Goal: Task Accomplishment & Management: Complete application form

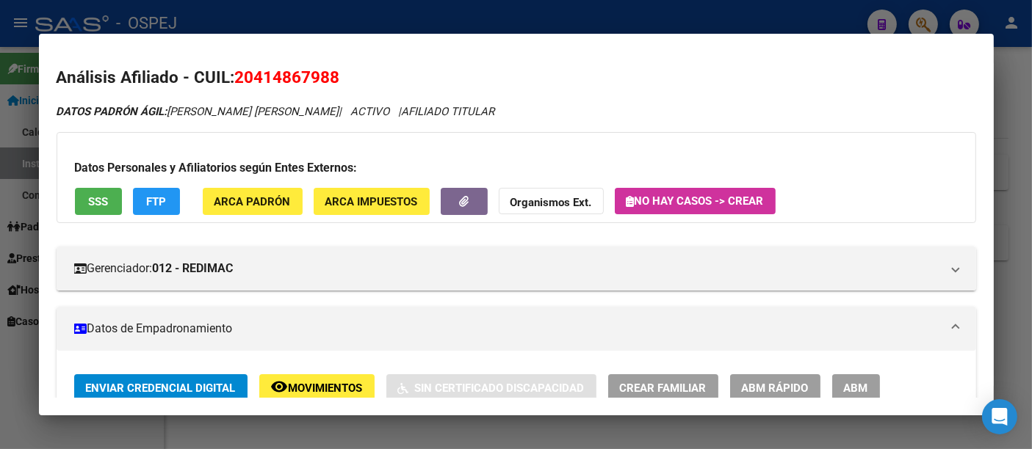
click at [357, 21] on div at bounding box center [516, 224] width 1032 height 449
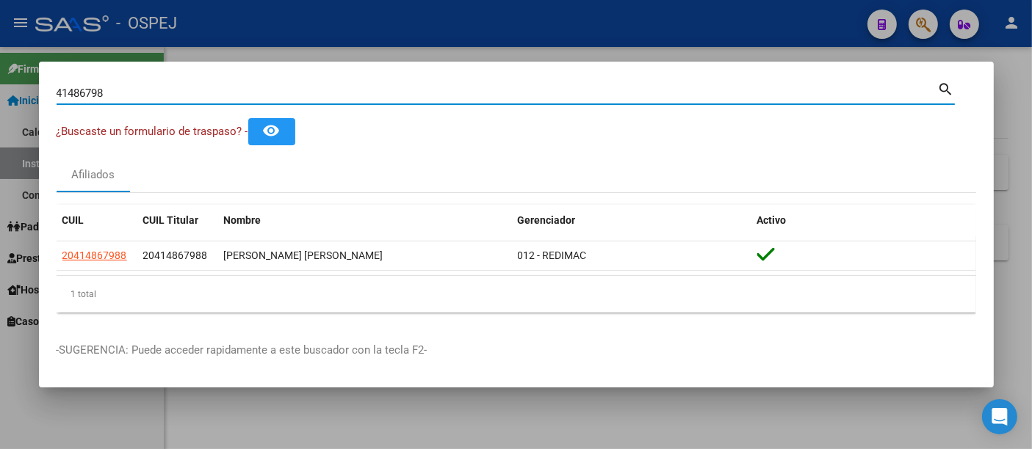
click at [283, 91] on input "41486798" at bounding box center [497, 93] width 881 height 13
type input "4"
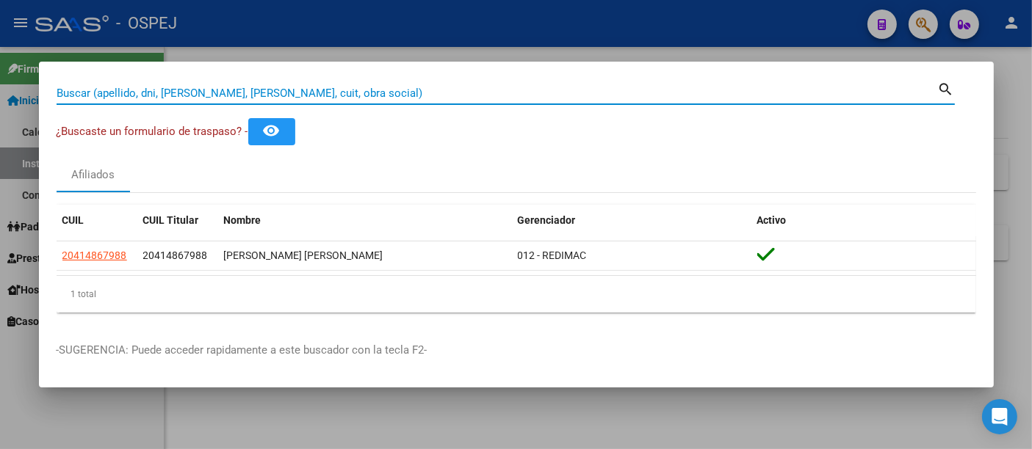
paste input "2095043319"
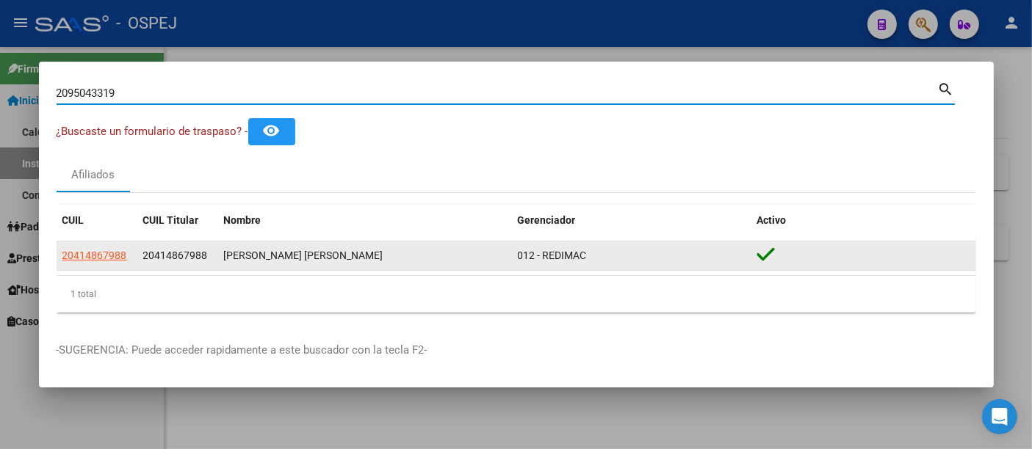
type input "2095043319"
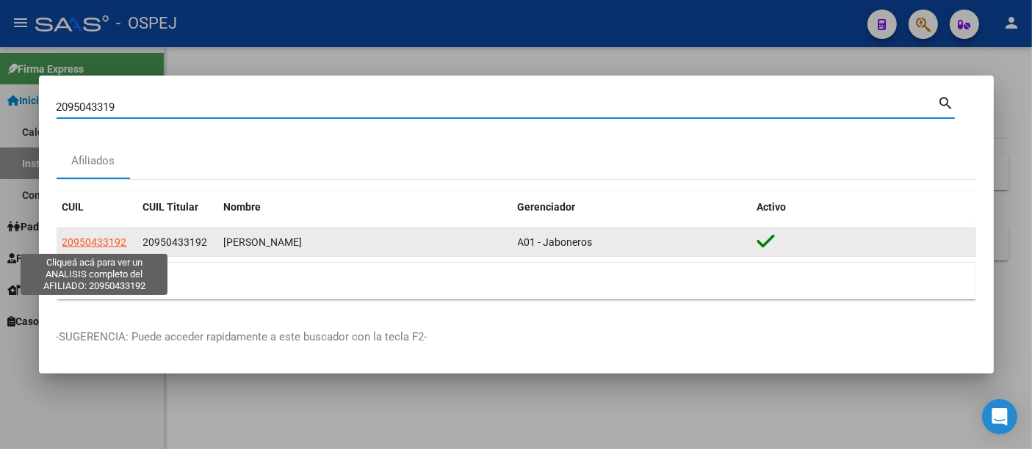
click at [107, 242] on span "20950433192" at bounding box center [94, 242] width 65 height 12
type textarea "20950433192"
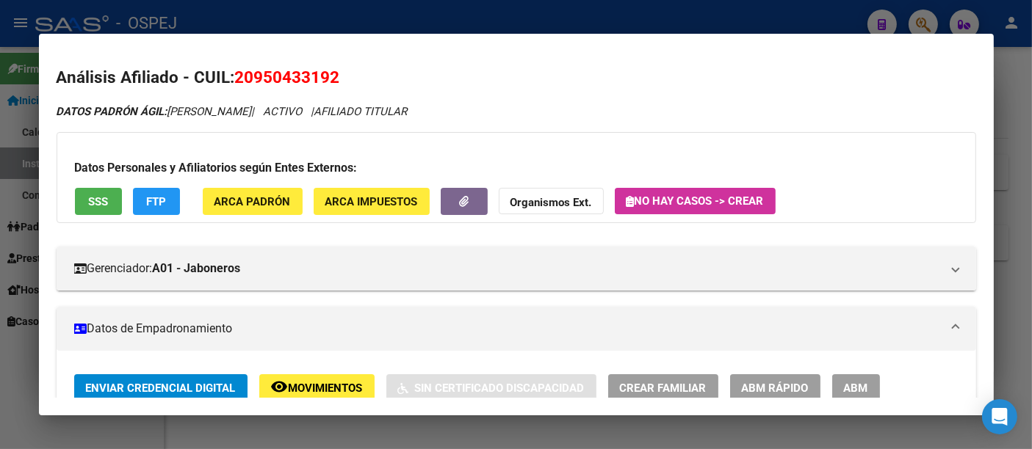
click at [694, 202] on span "No hay casos -> Crear" at bounding box center [694, 201] width 137 height 13
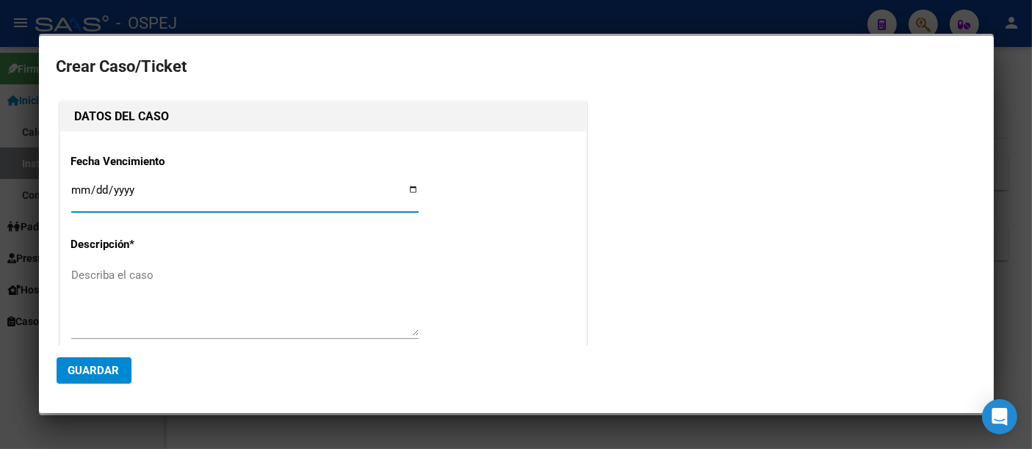
type input "[PERSON_NAME]"
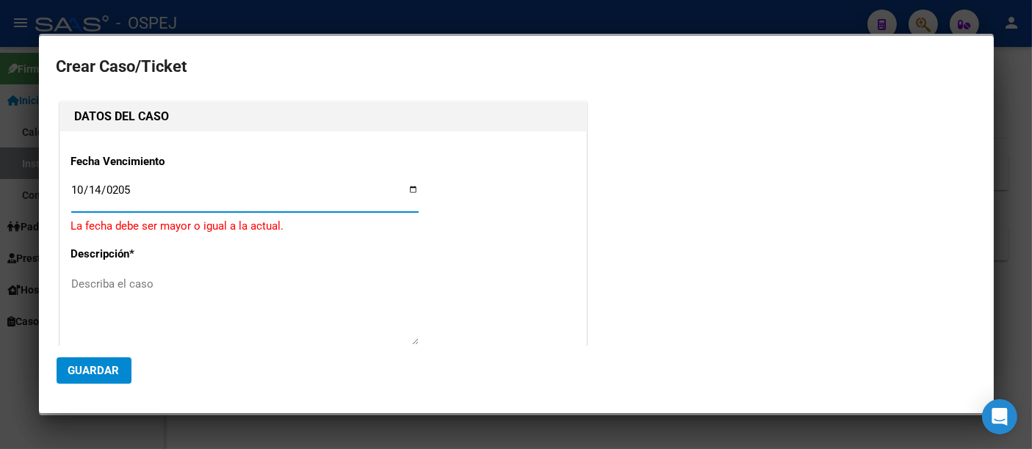
type input "[DATE]"
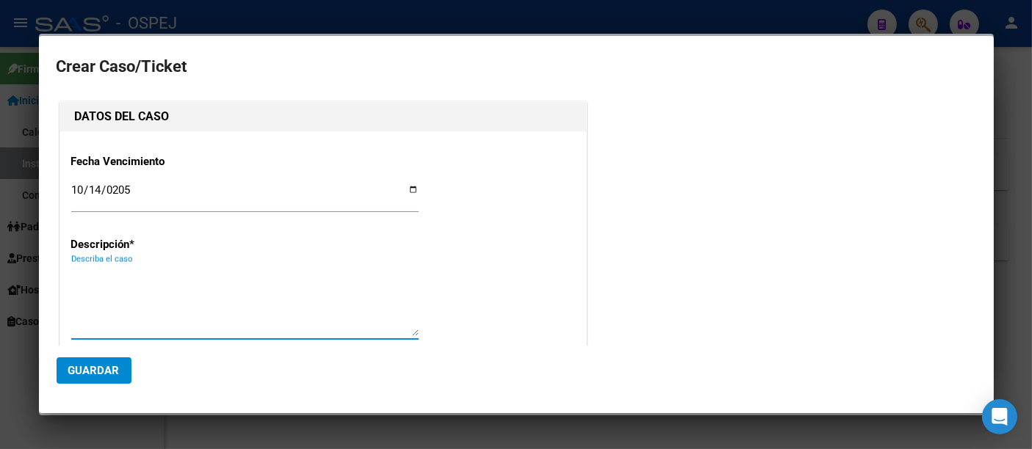
click at [110, 281] on textarea "Describa el caso" at bounding box center [244, 301] width 347 height 69
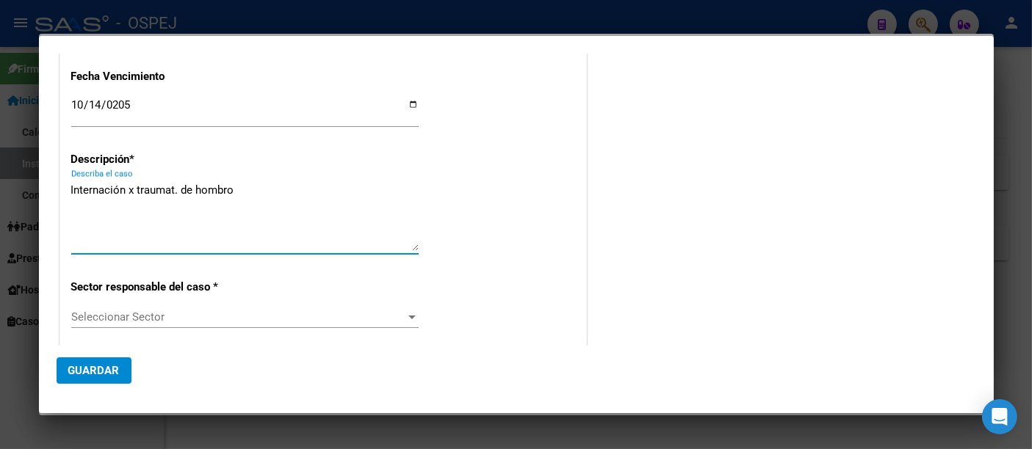
scroll to position [163, 0]
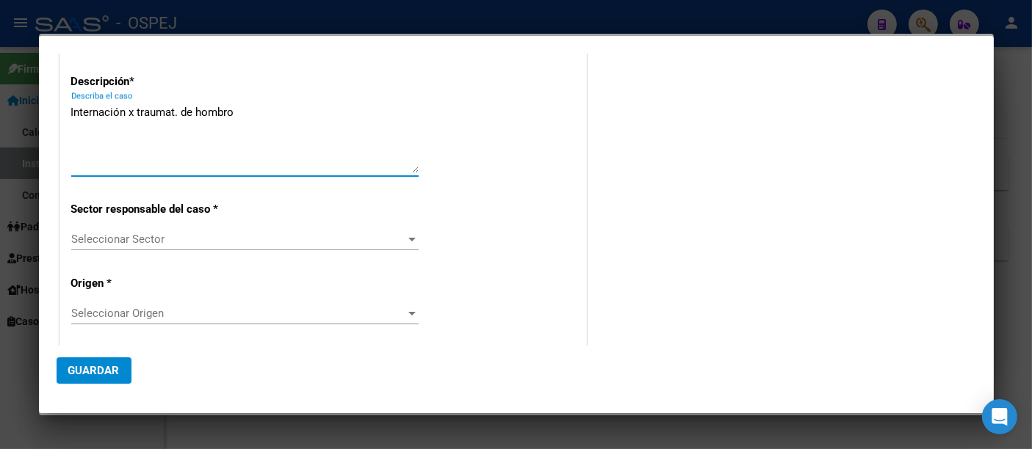
type textarea "Internación x traumat. de hombro"
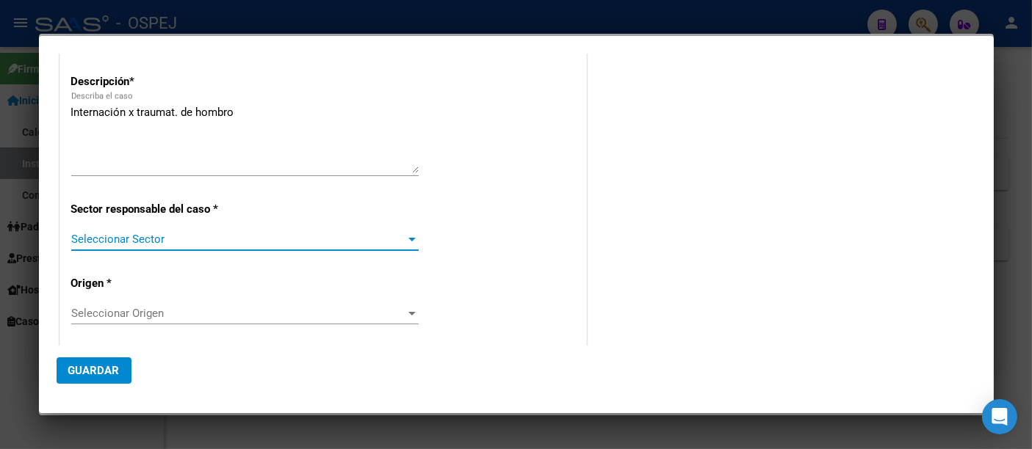
click at [134, 242] on span "Seleccionar Sector" at bounding box center [238, 239] width 334 height 13
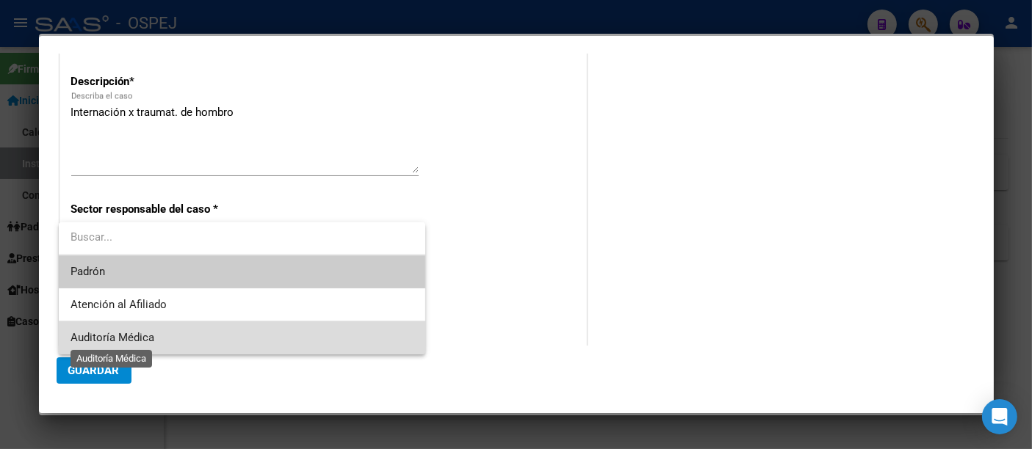
click at [134, 336] on span "Auditoría Médica" at bounding box center [112, 337] width 84 height 13
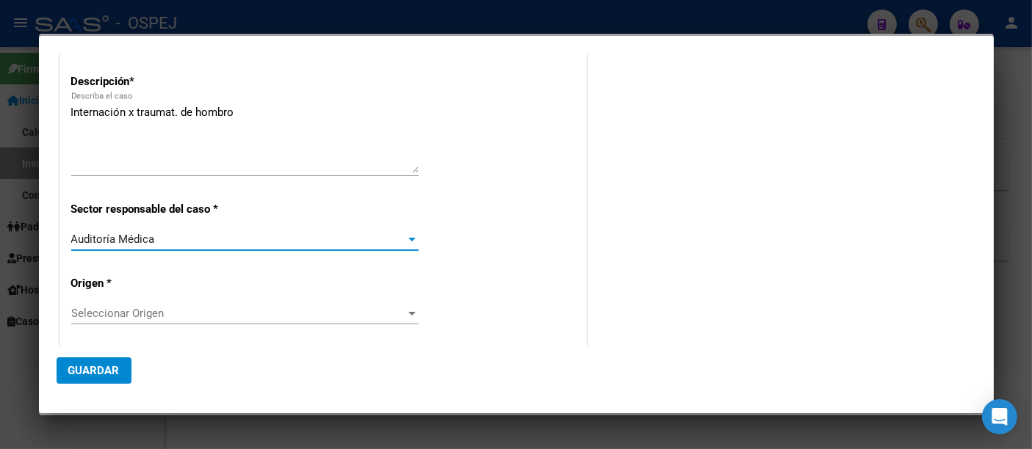
click at [113, 312] on span "Seleccionar Origen" at bounding box center [238, 313] width 334 height 13
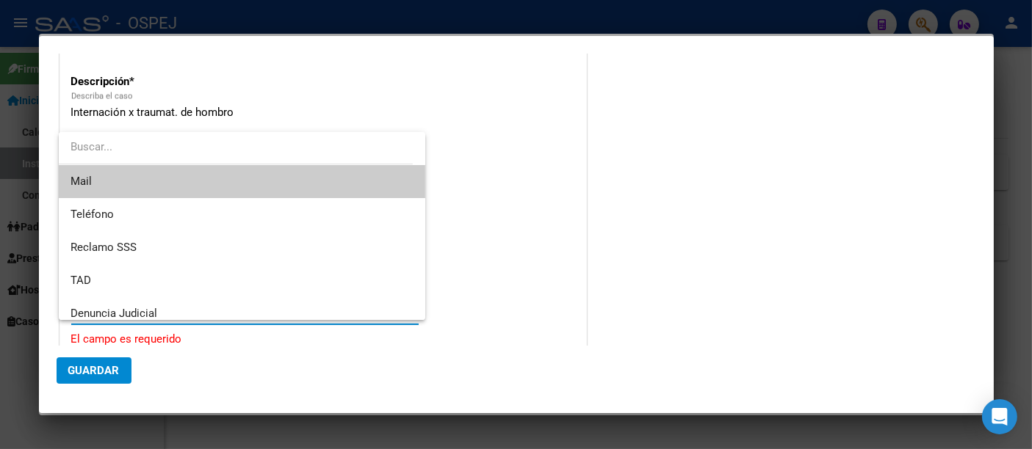
click at [127, 178] on span "Mail" at bounding box center [241, 181] width 343 height 33
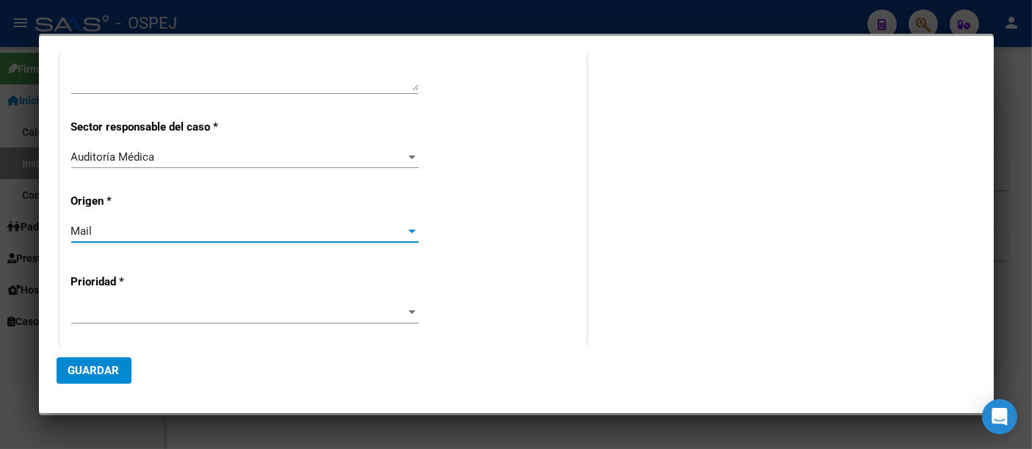
scroll to position [326, 0]
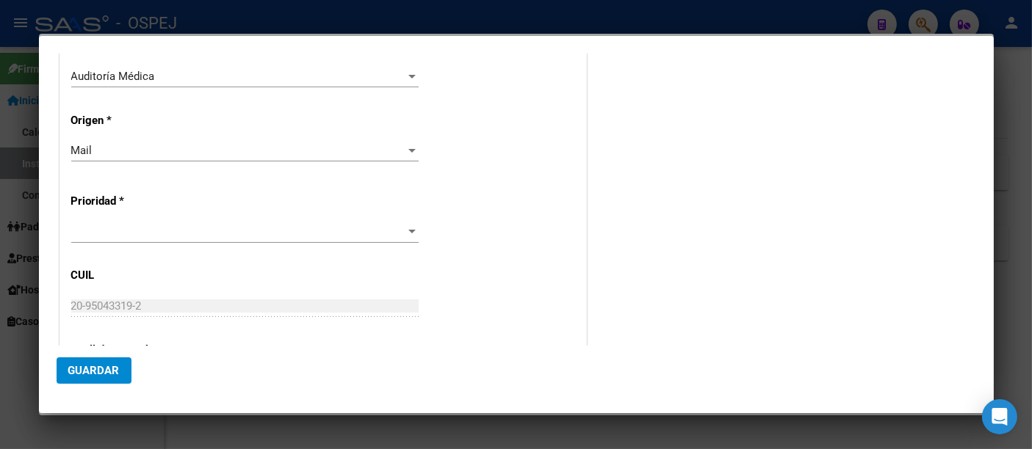
drag, startPoint x: 118, startPoint y: 219, endPoint x: 114, endPoint y: 228, distance: 9.9
click at [117, 220] on div "Prioridad *" at bounding box center [323, 216] width 504 height 81
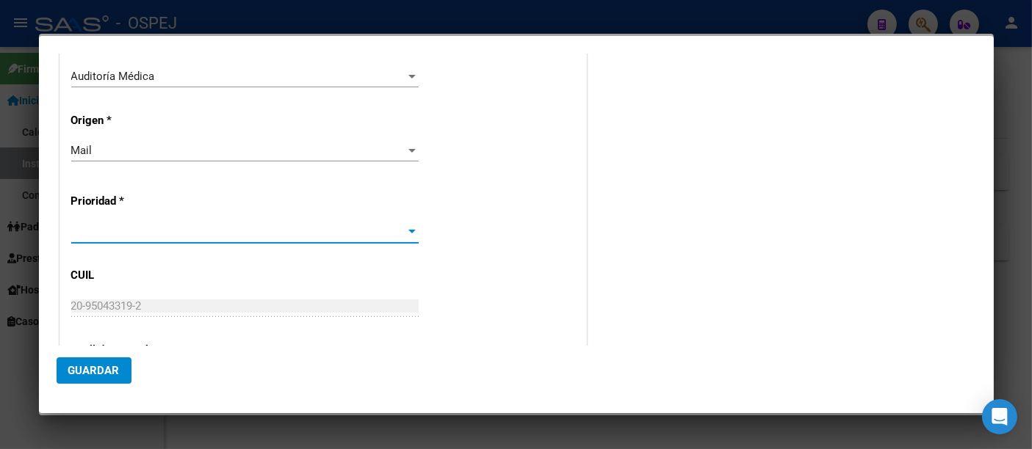
click at [113, 228] on span at bounding box center [238, 231] width 334 height 13
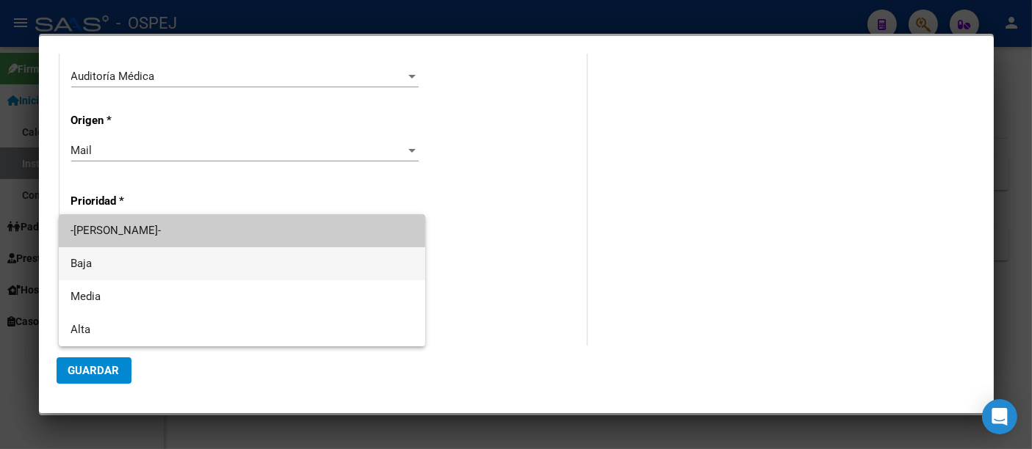
click at [88, 260] on span "Baja" at bounding box center [241, 263] width 343 height 33
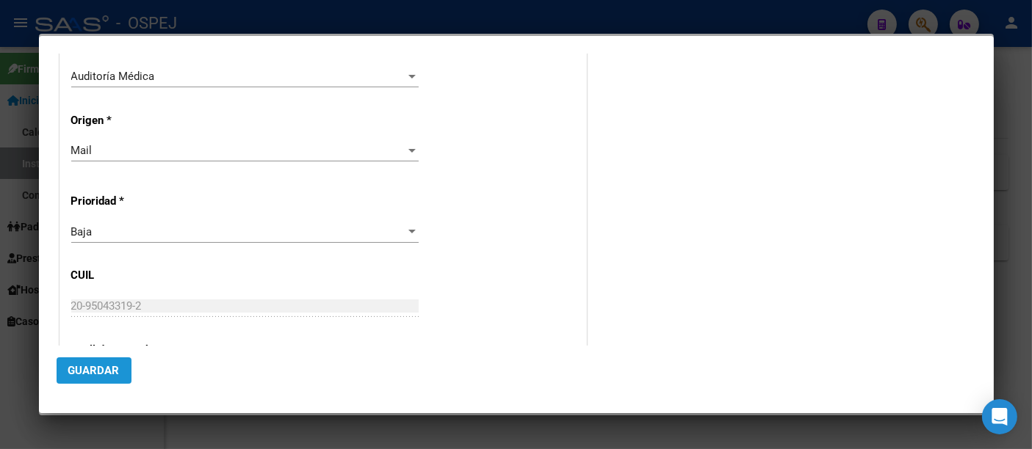
click at [90, 372] on span "Guardar" at bounding box center [93, 370] width 51 height 13
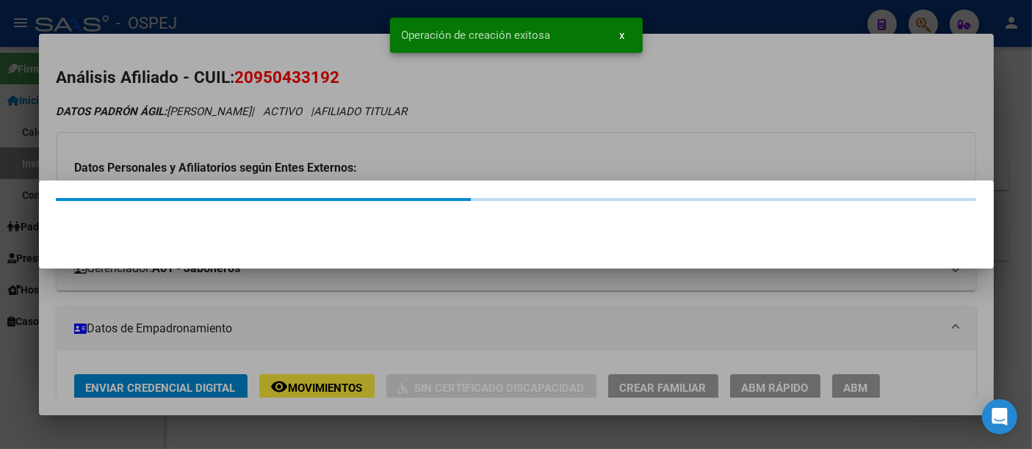
scroll to position [0, 0]
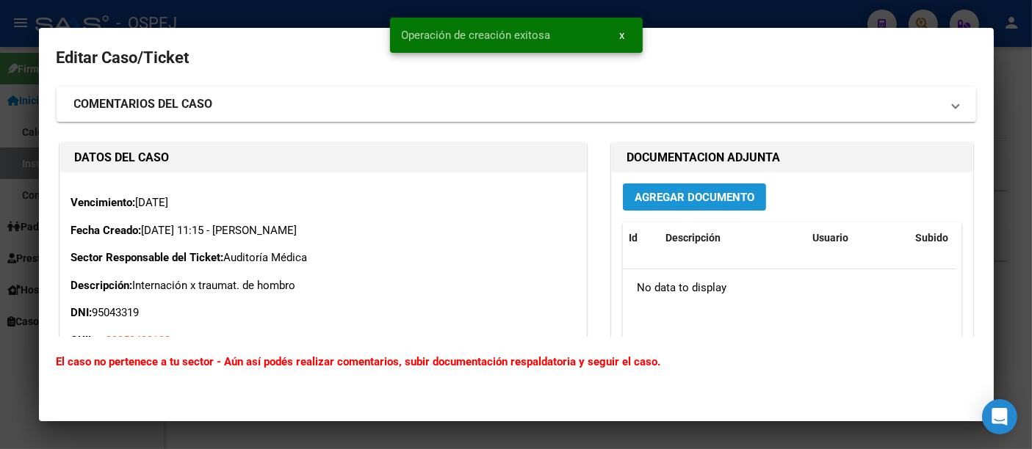
click at [693, 196] on span "Agregar Documento" at bounding box center [694, 197] width 120 height 13
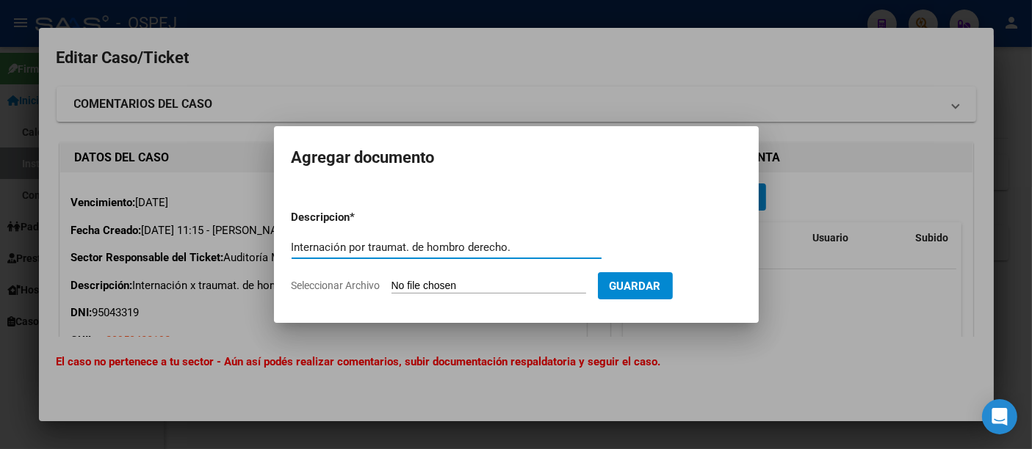
type input "Internación por traumat. de hombro derecho."
click at [482, 289] on input "Seleccionar Archivo" at bounding box center [488, 287] width 195 height 14
type input "C:\fakepath\[PERSON_NAME].pdf"
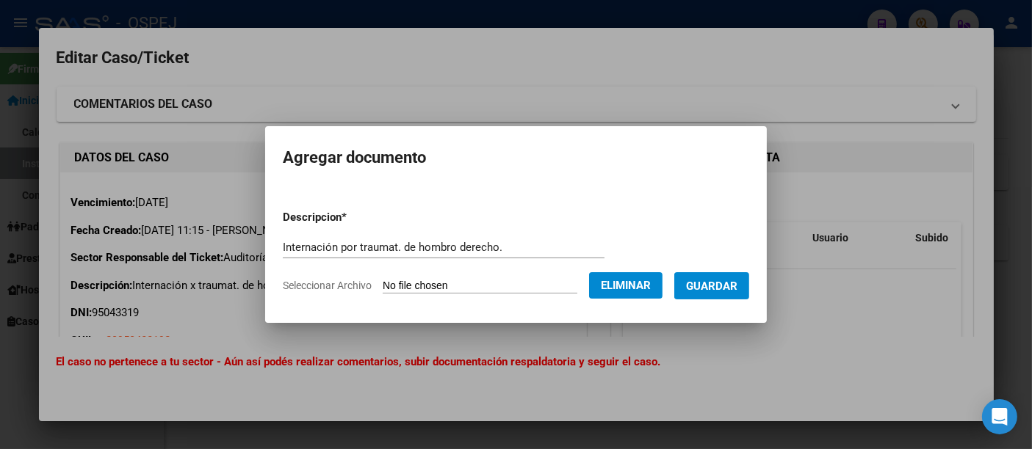
click at [732, 282] on span "Guardar" at bounding box center [711, 286] width 51 height 13
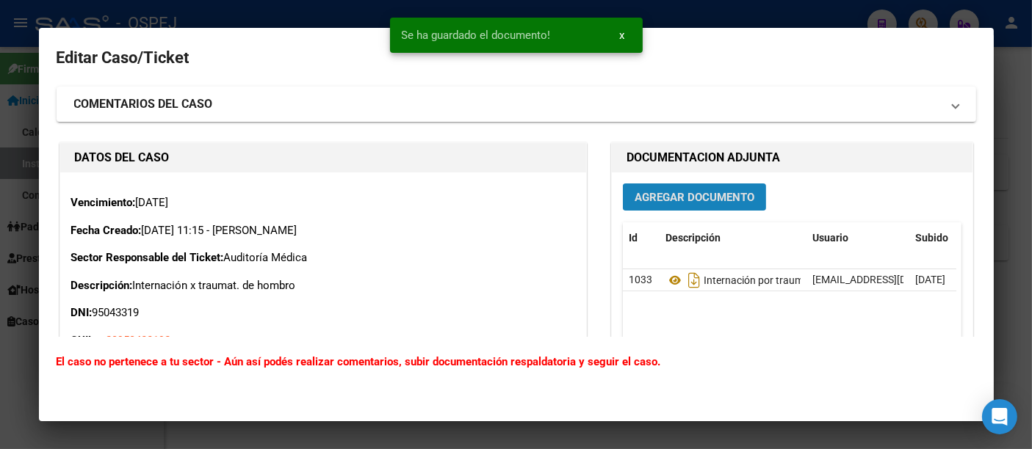
click at [696, 192] on span "Agregar Documento" at bounding box center [694, 197] width 120 height 13
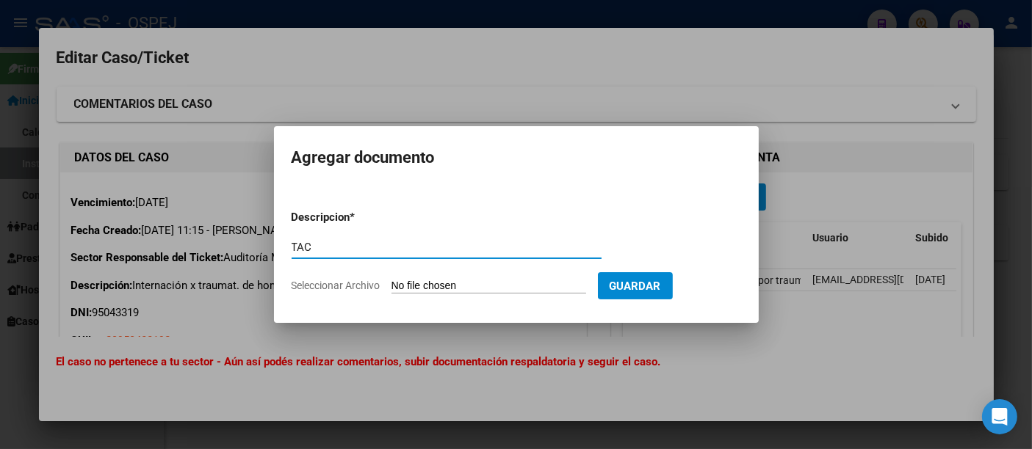
type input "TAC"
click at [452, 284] on input "Seleccionar Archivo" at bounding box center [488, 287] width 195 height 14
type input "C:\fakepath\TAC.pdf"
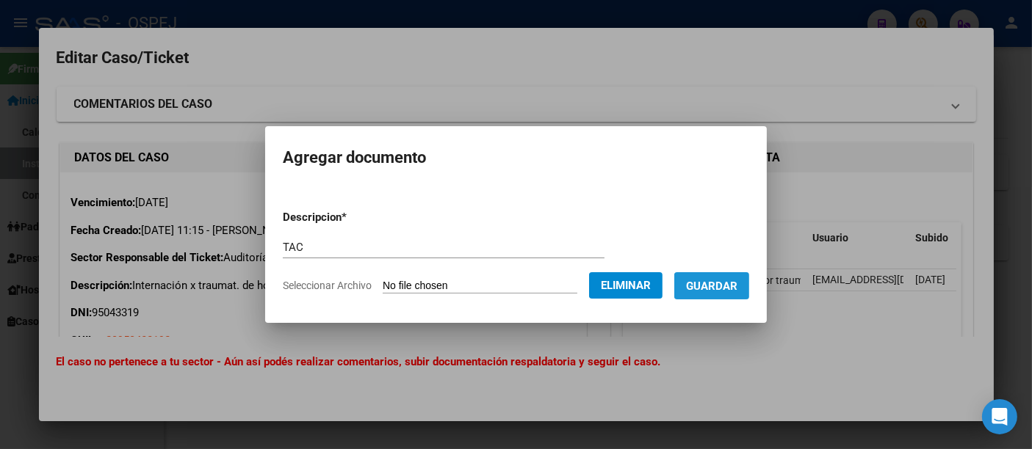
click at [732, 286] on span "Guardar" at bounding box center [711, 286] width 51 height 13
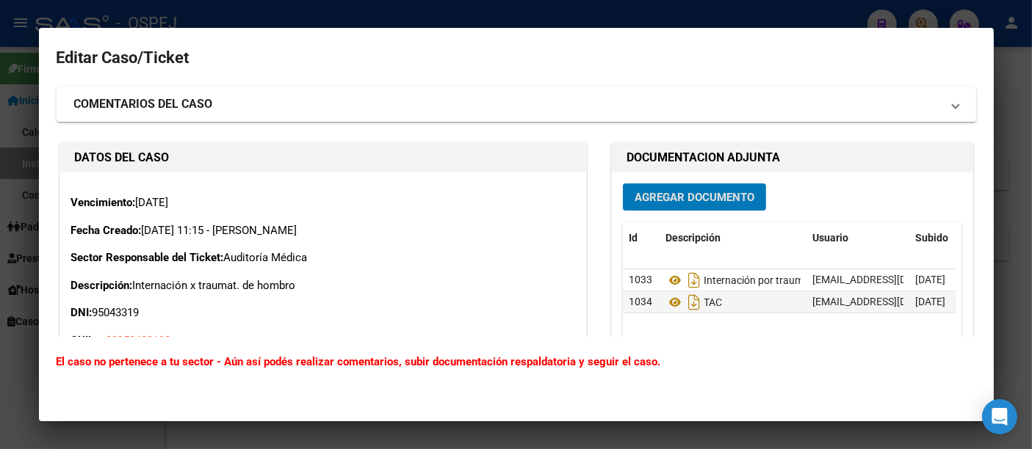
click at [676, 200] on span "Agregar Documento" at bounding box center [694, 197] width 120 height 13
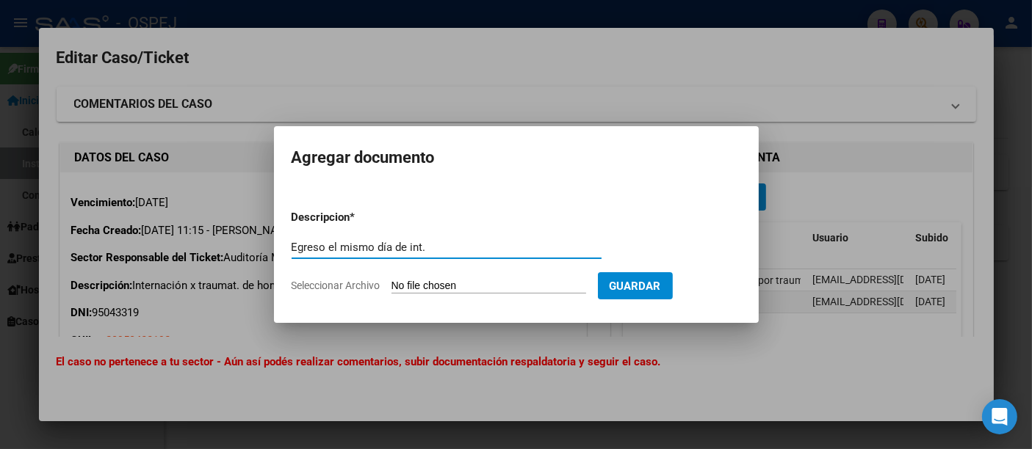
type input "Egreso el mismo día de int."
click at [497, 287] on input "Seleccionar Archivo" at bounding box center [488, 287] width 195 height 14
type input "C:\fakepath\Egreso [PERSON_NAME] G..pdf"
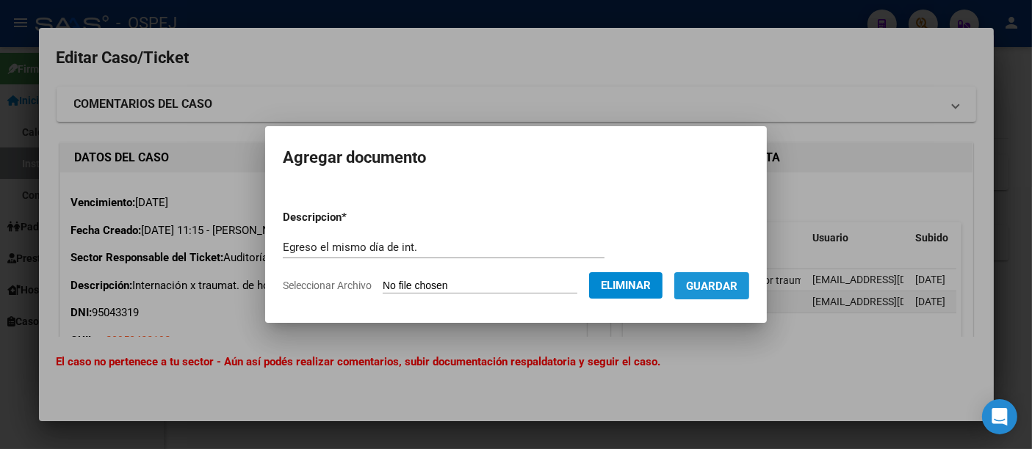
click at [727, 297] on button "Guardar" at bounding box center [711, 285] width 75 height 27
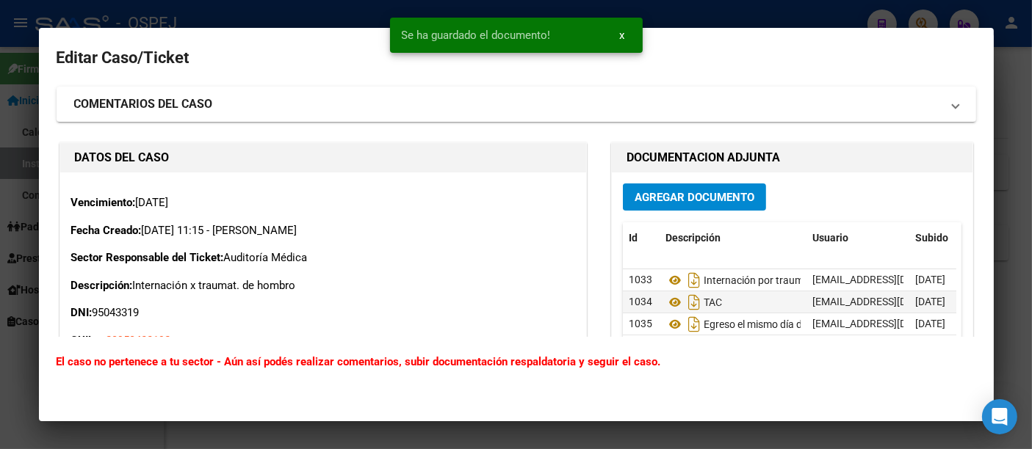
click at [759, 9] on div at bounding box center [516, 224] width 1032 height 449
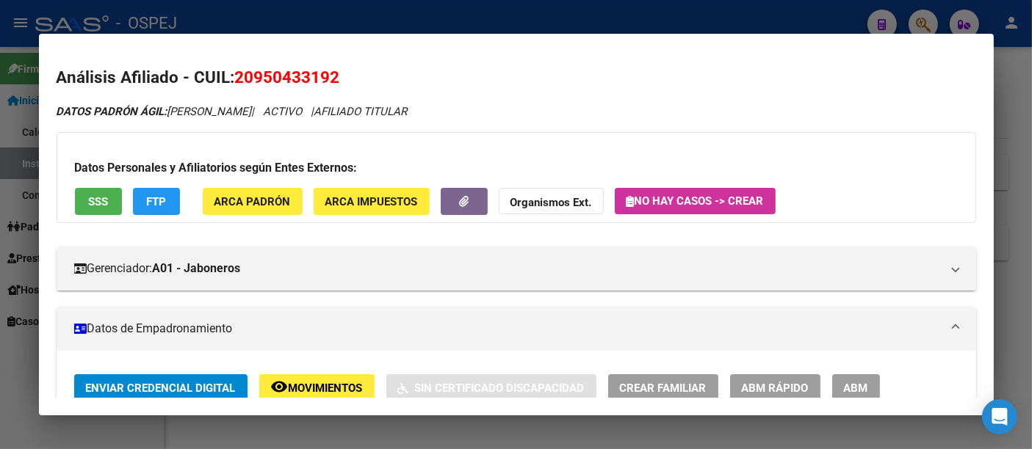
click at [398, 18] on div at bounding box center [516, 224] width 1032 height 449
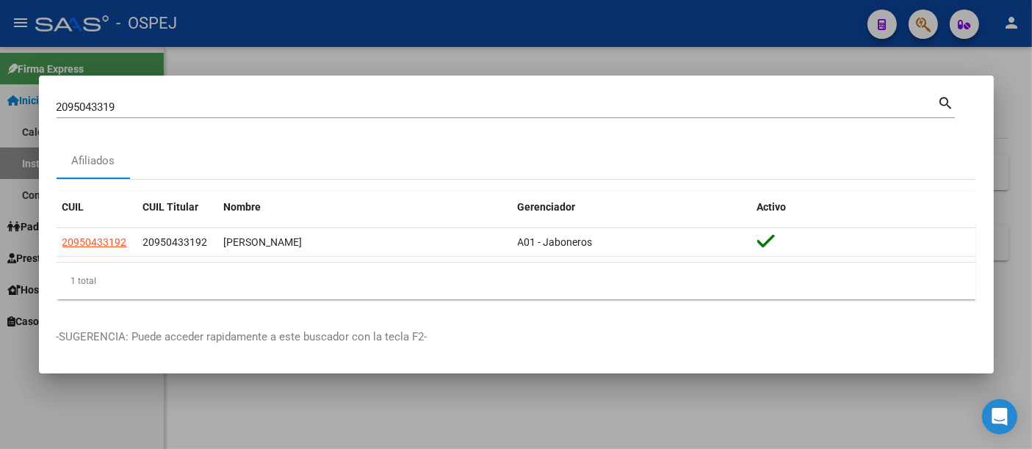
click at [279, 94] on div "2095043319 Buscar (apellido, dni, cuil, [PERSON_NAME], cuit, obra social) search" at bounding box center [506, 105] width 898 height 25
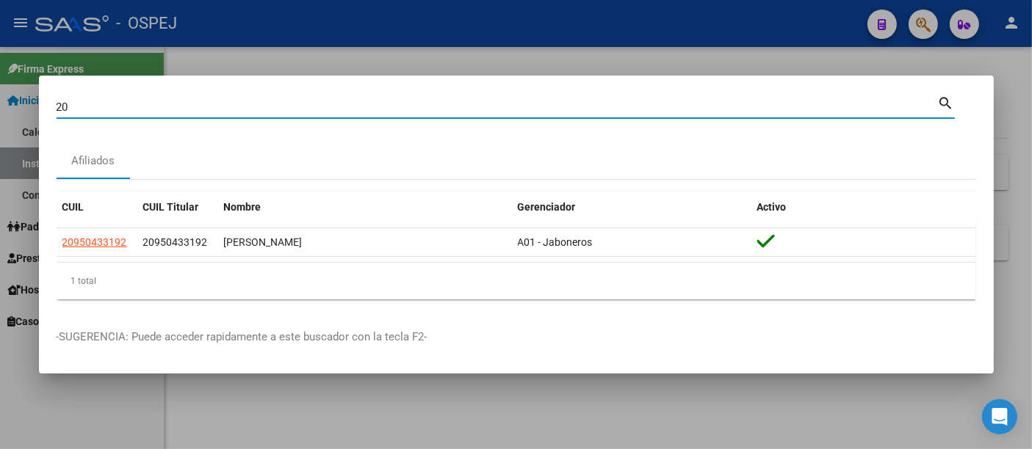
type input "2"
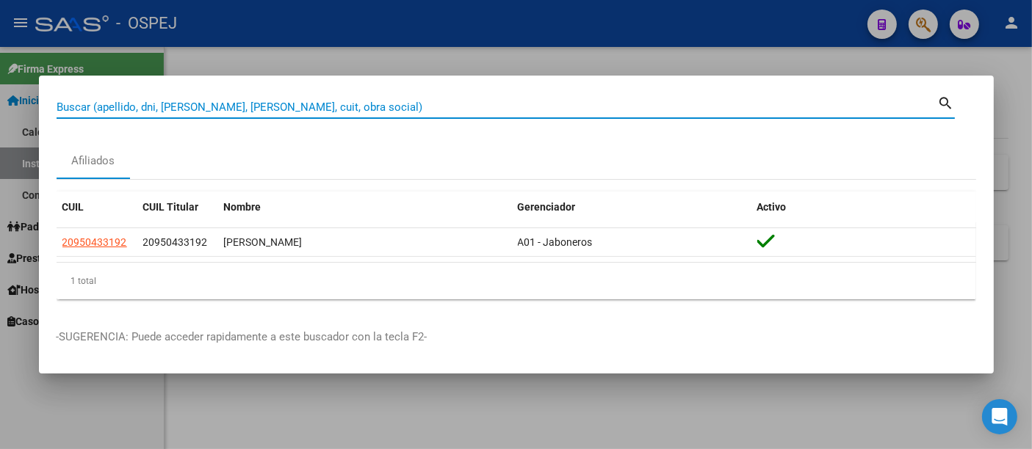
paste input "22162666"
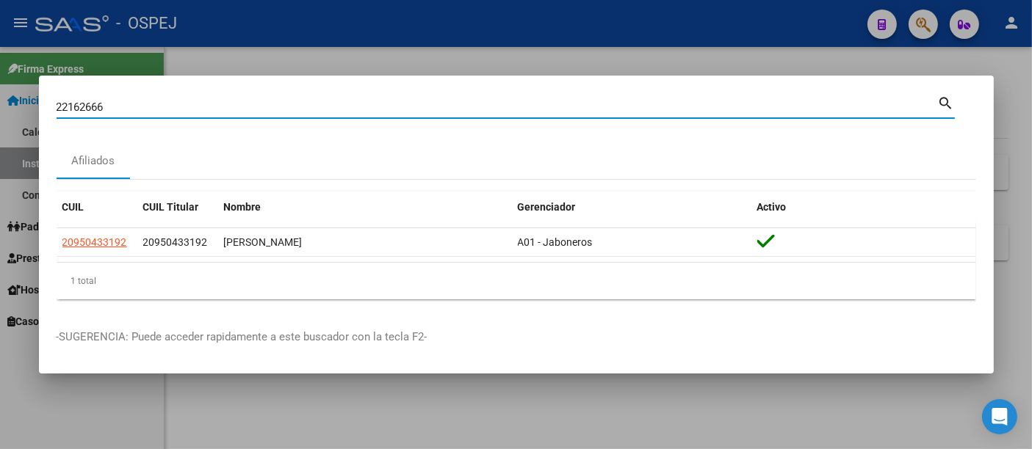
type input "22162666"
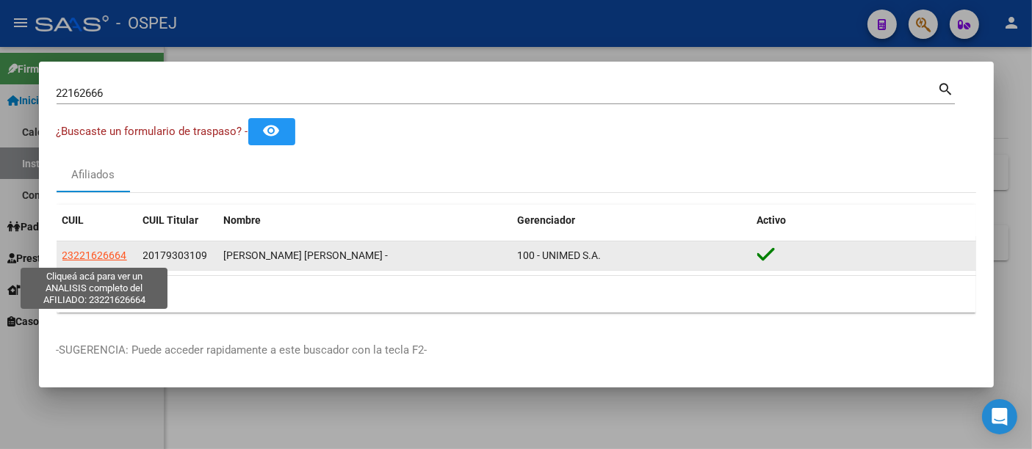
click at [90, 254] on span "23221626664" at bounding box center [94, 256] width 65 height 12
type textarea "23221626664"
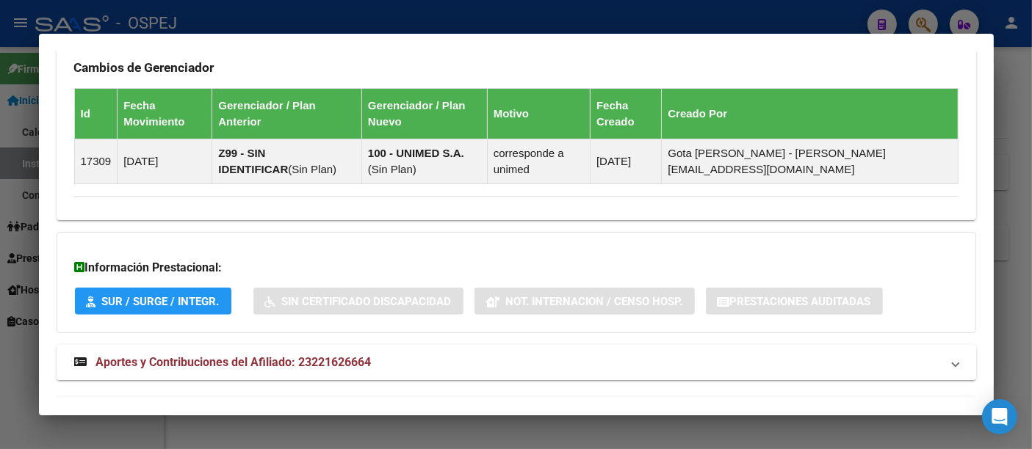
scroll to position [1025, 0]
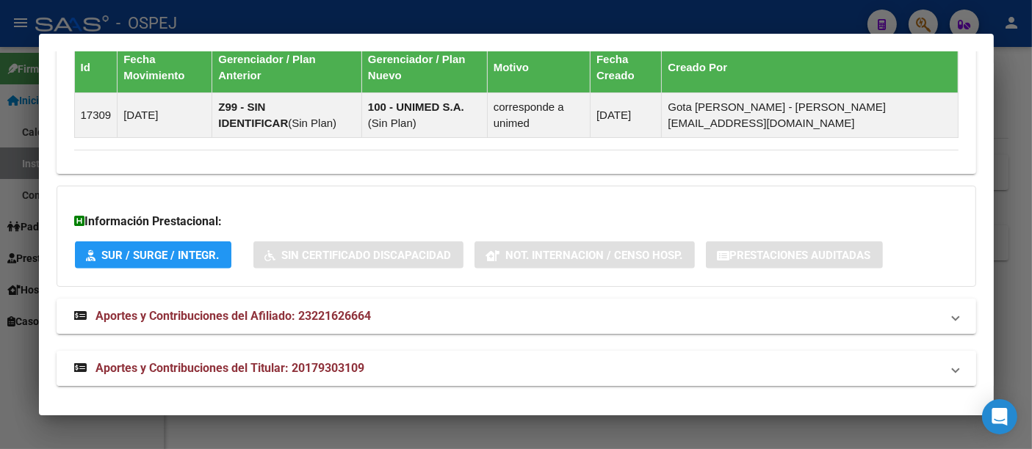
click at [319, 361] on span "Aportes y Contribuciones del Titular: 20179303109" at bounding box center [230, 368] width 269 height 14
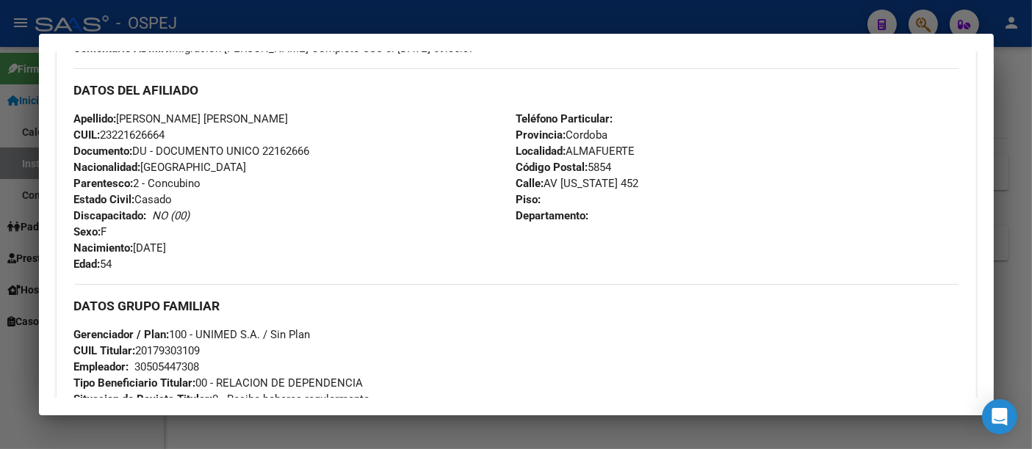
scroll to position [0, 0]
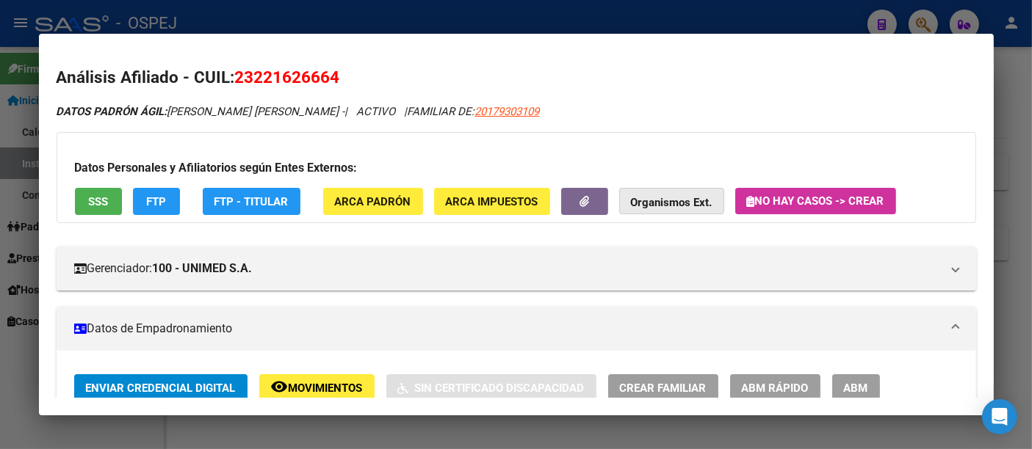
click at [667, 198] on strong "Organismos Ext." at bounding box center [672, 202] width 82 height 13
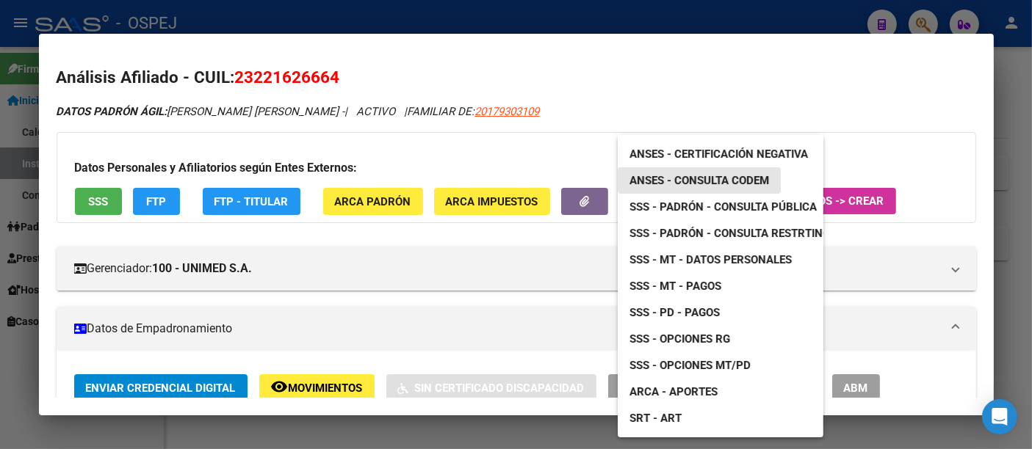
click at [696, 179] on span "ANSES - Consulta CODEM" at bounding box center [699, 180] width 140 height 13
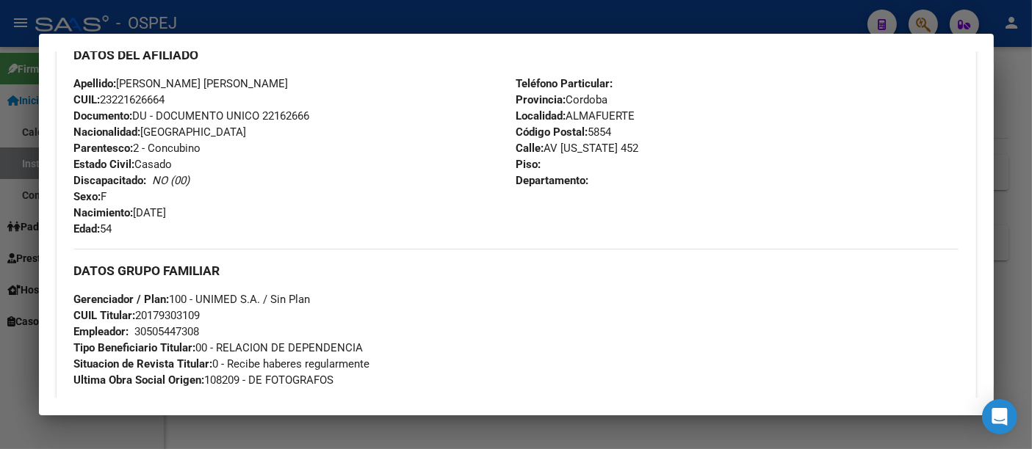
scroll to position [571, 0]
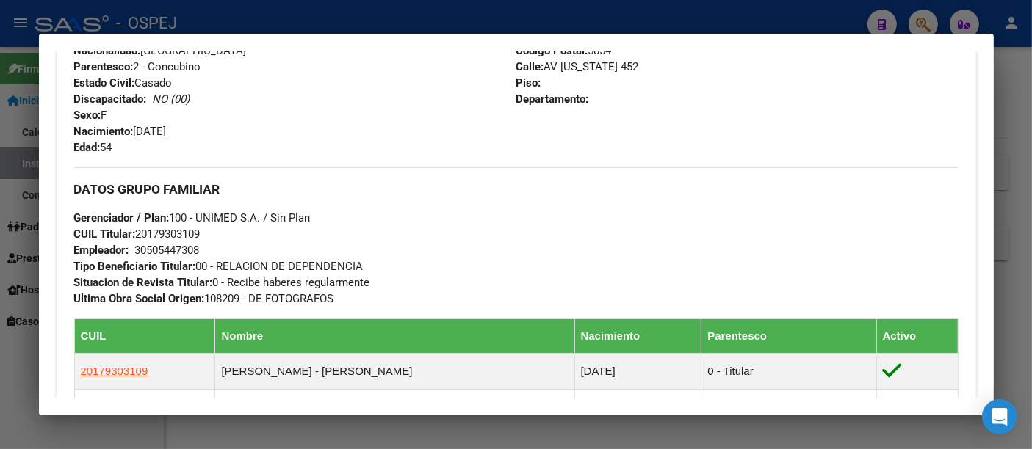
click at [169, 231] on span "CUIL Titular: 20179303109" at bounding box center [137, 234] width 126 height 13
click at [388, 134] on div "Apellido: [PERSON_NAME] [PERSON_NAME] CUIL: 23221626664 Documento: DU - DOCUMEN…" at bounding box center [295, 75] width 442 height 162
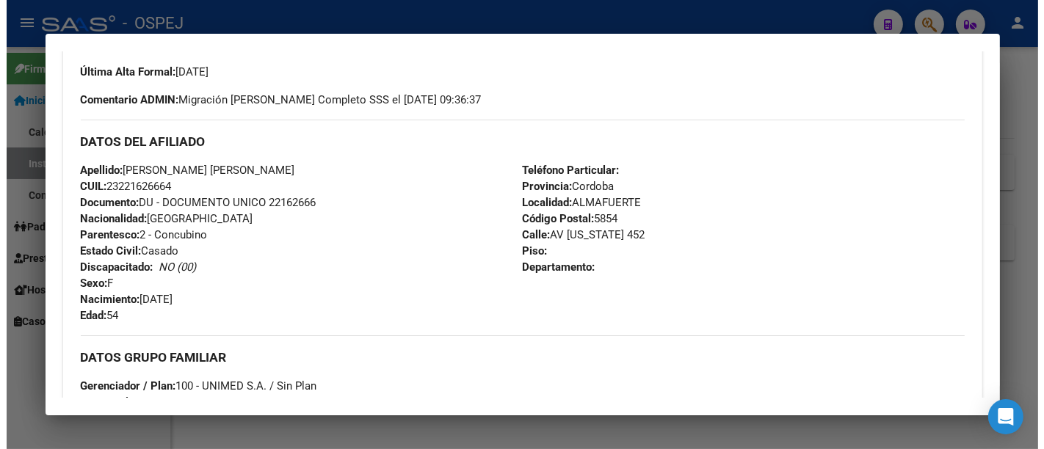
scroll to position [408, 0]
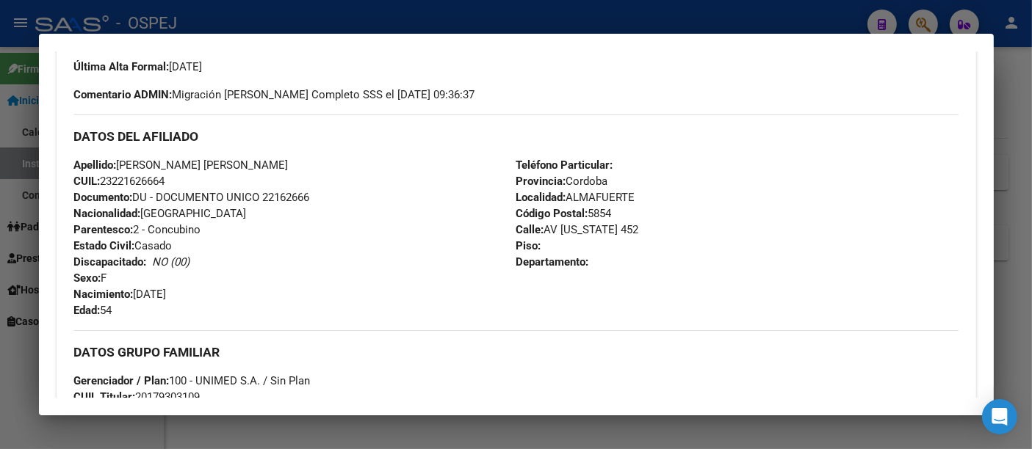
click at [126, 179] on span "CUIL: 23221626664" at bounding box center [119, 181] width 91 height 13
copy span "23221626664"
click at [382, 18] on div at bounding box center [516, 224] width 1032 height 449
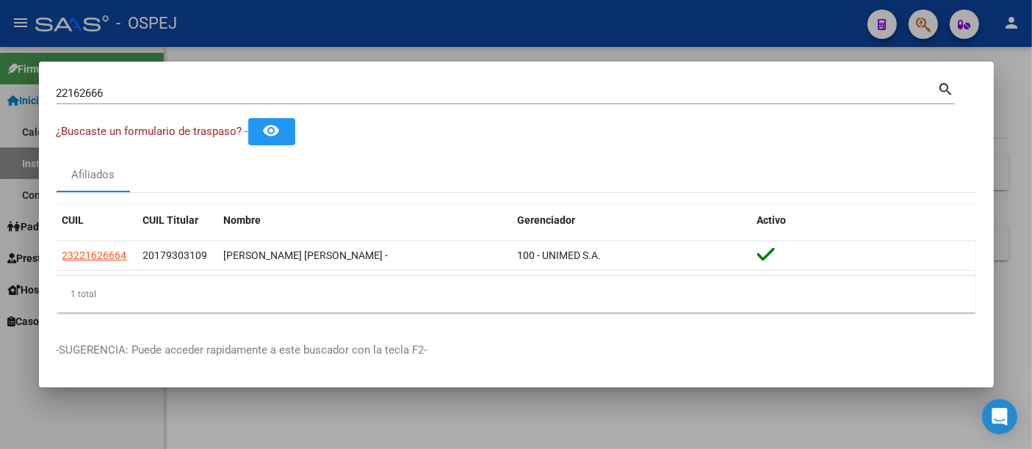
click at [220, 92] on input "22162666" at bounding box center [497, 93] width 881 height 13
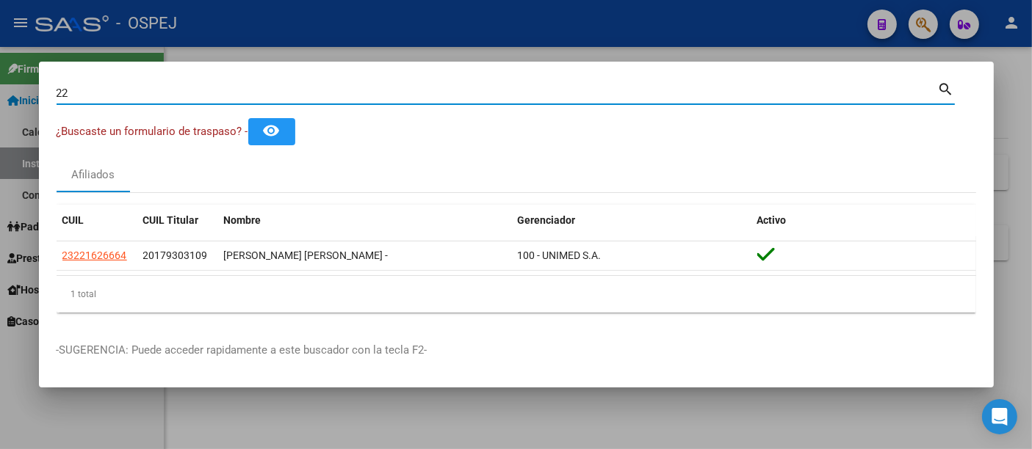
type input "2"
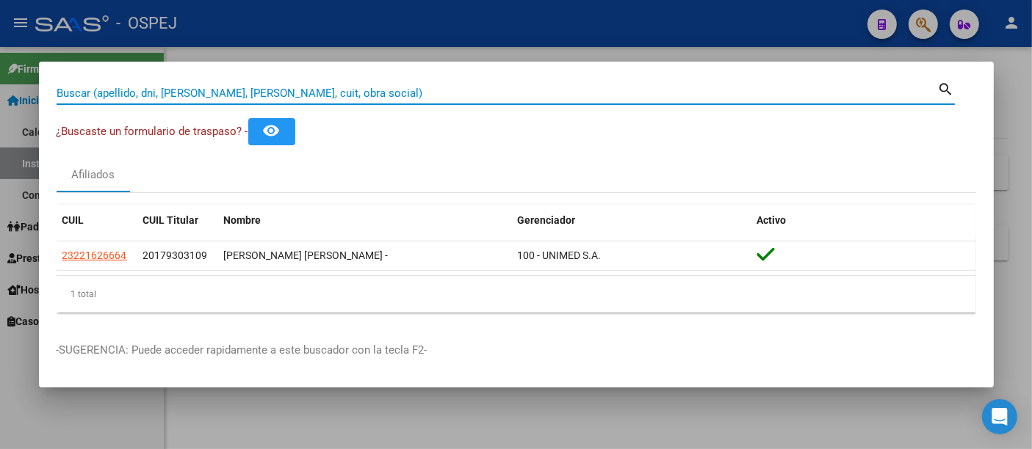
paste input "27389865821"
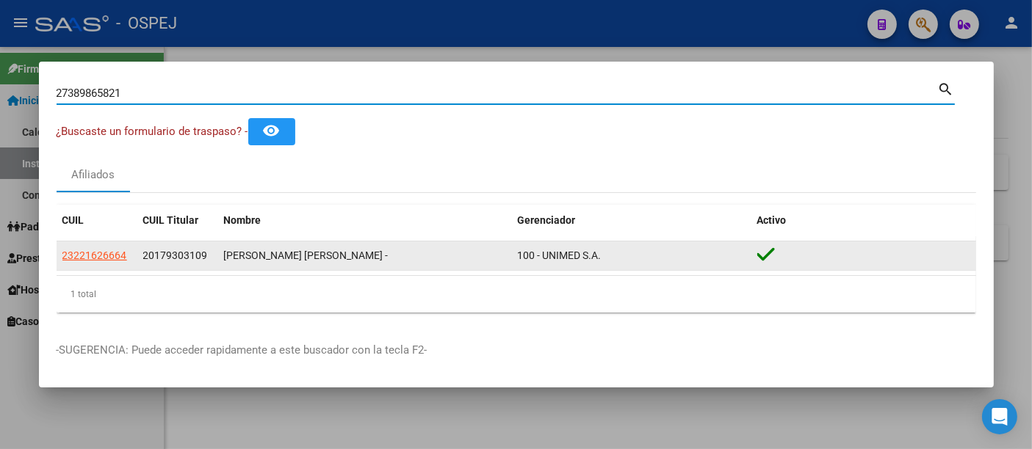
type input "27389865821"
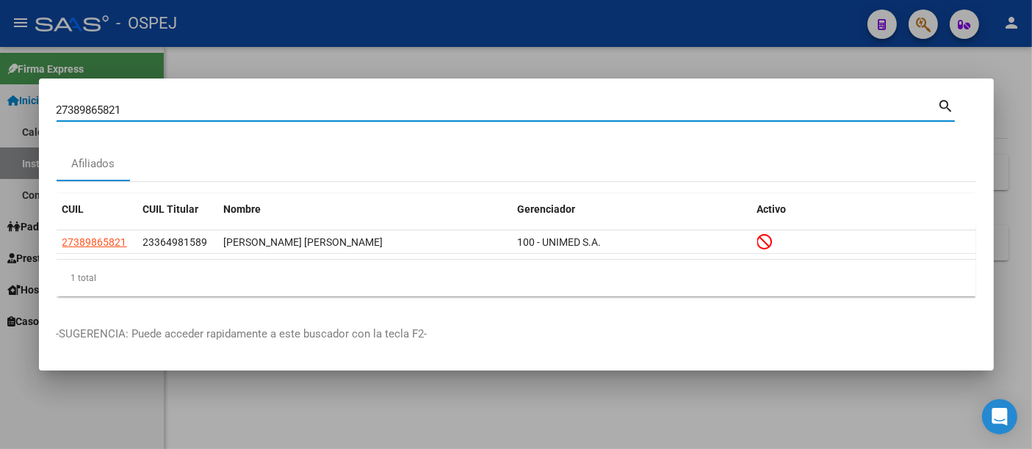
click at [549, 64] on div at bounding box center [516, 224] width 1032 height 449
